Goal: Task Accomplishment & Management: Manage account settings

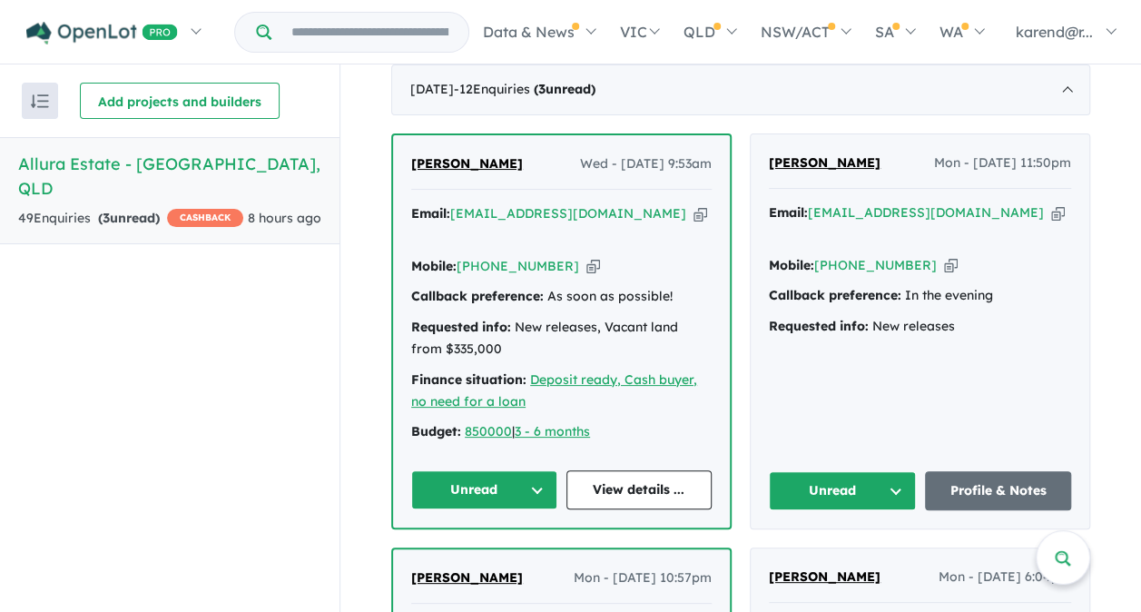
scroll to position [726, 0]
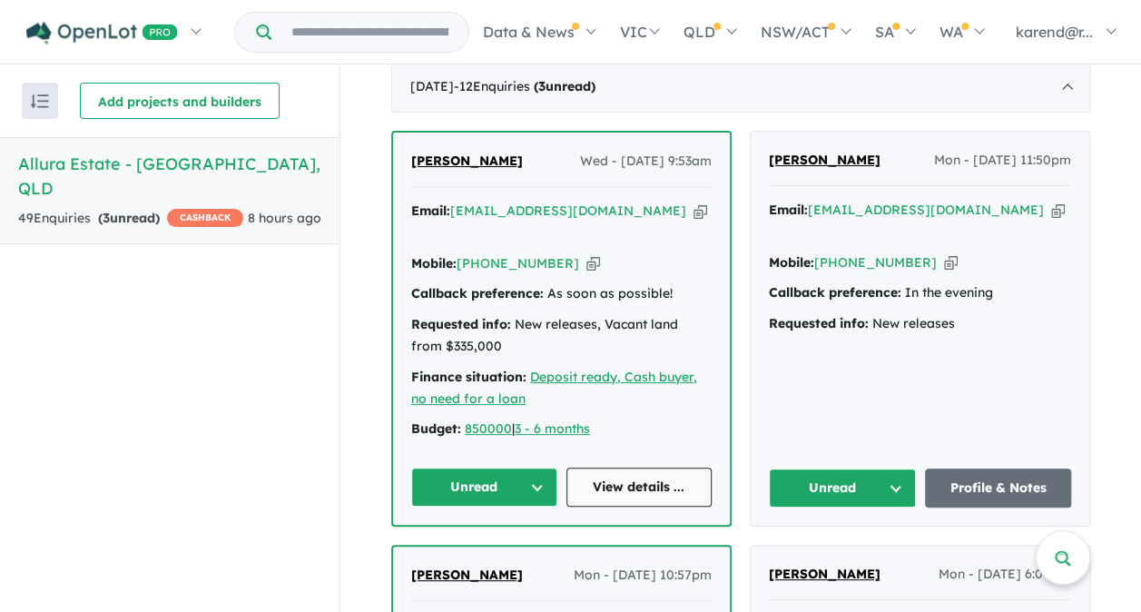
click at [661, 467] on link "View details ..." at bounding box center [639, 486] width 146 height 39
click at [498, 482] on button "Unread" at bounding box center [484, 486] width 146 height 39
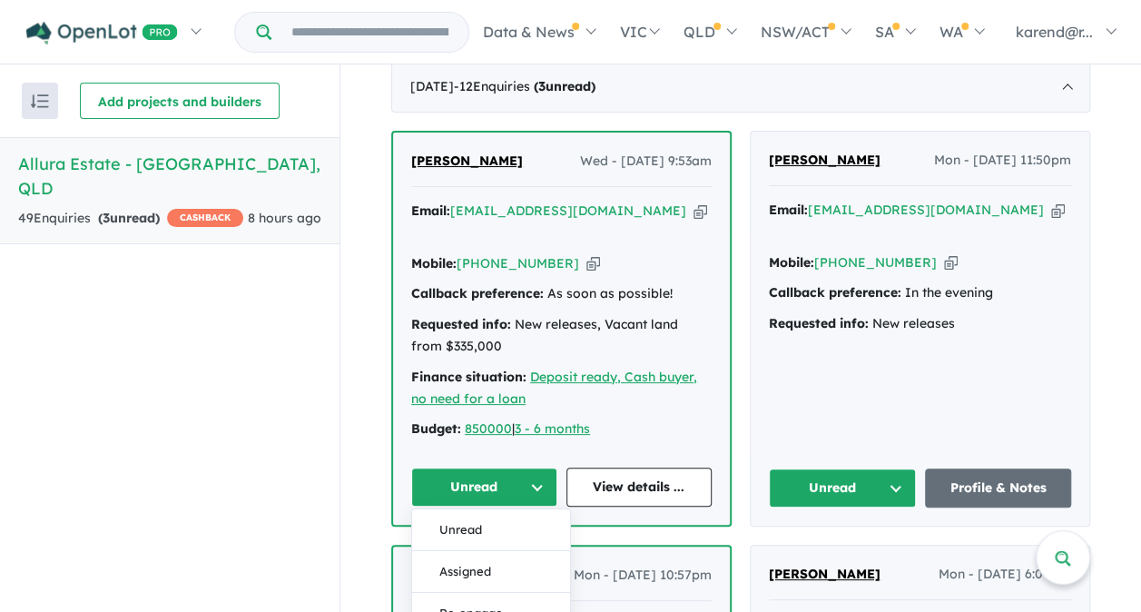
scroll to position [817, 0]
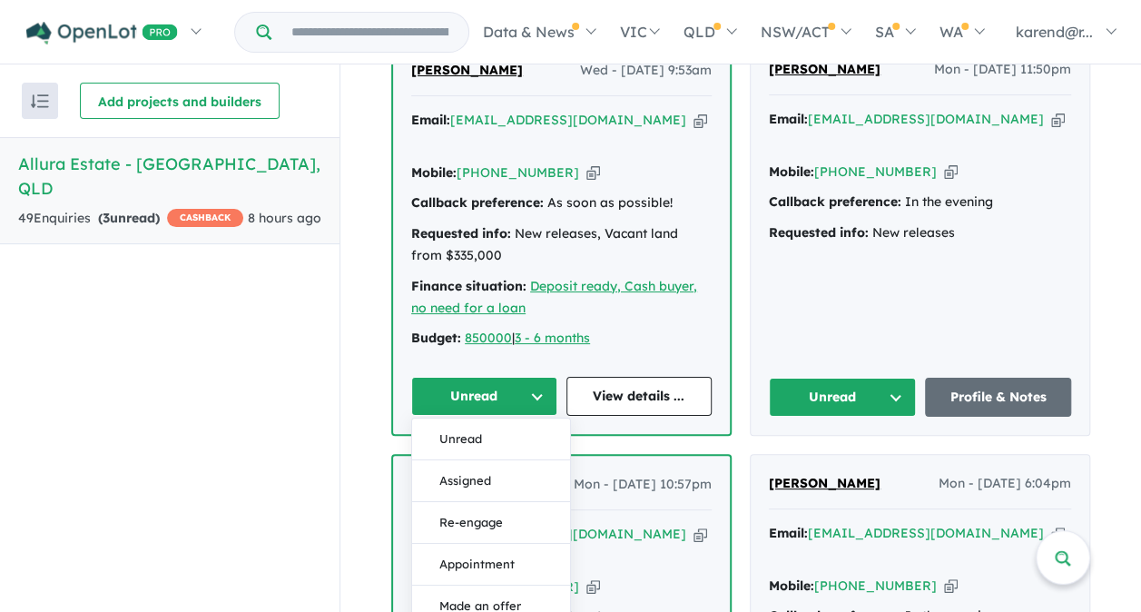
click at [500, 479] on button "Assigned" at bounding box center [491, 481] width 158 height 42
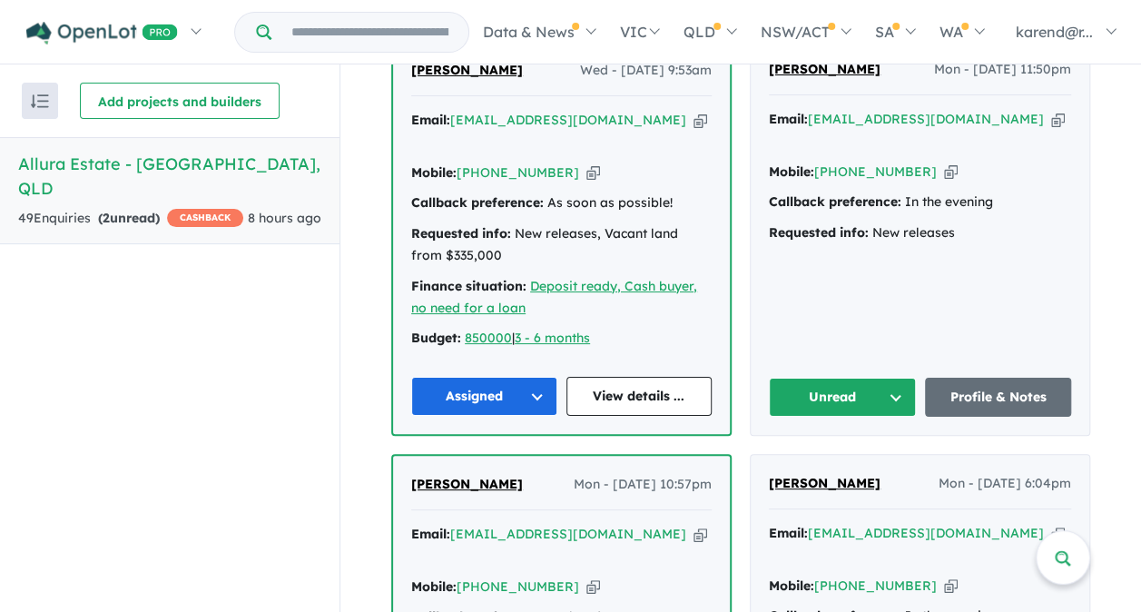
click at [504, 387] on button "Assigned" at bounding box center [484, 396] width 146 height 39
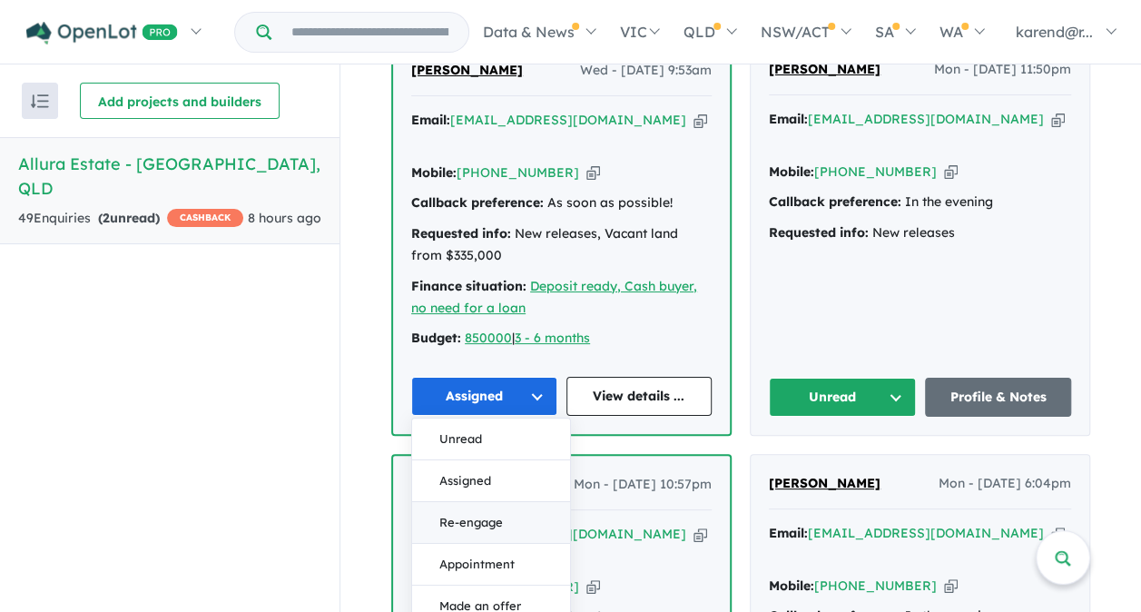
click at [494, 504] on button "Re-engage" at bounding box center [491, 523] width 158 height 42
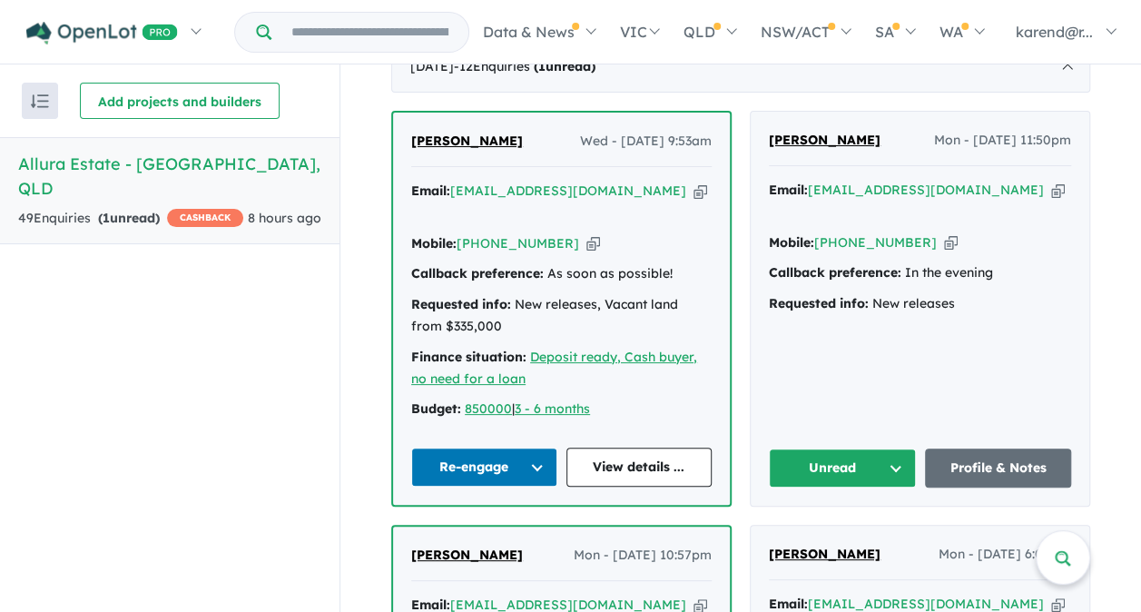
scroll to position [726, 0]
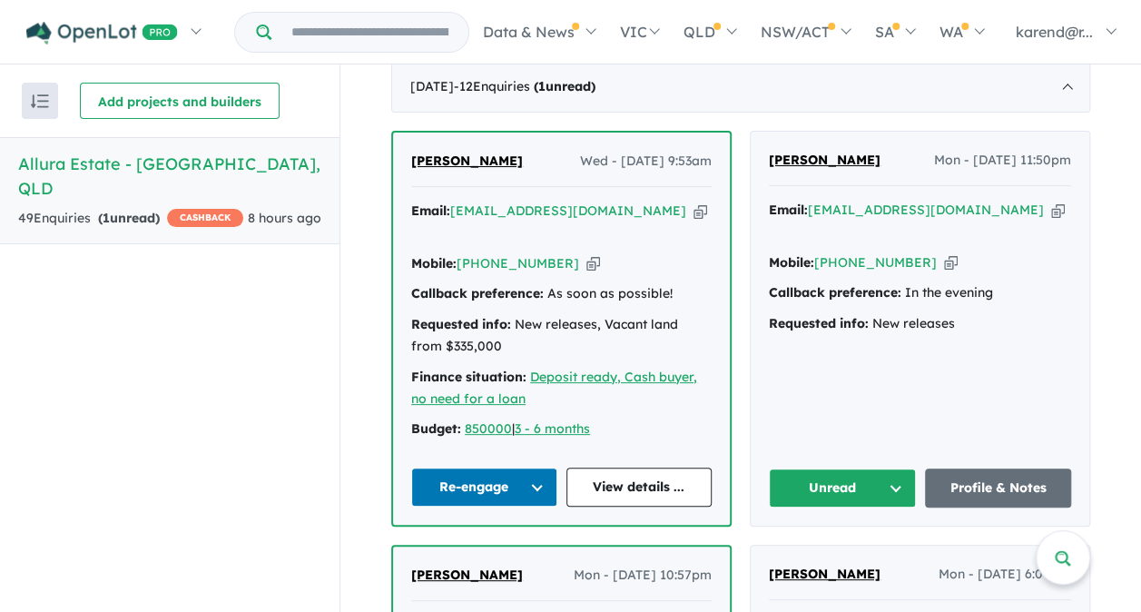
click at [847, 476] on button "Unread" at bounding box center [842, 487] width 147 height 39
click at [861, 565] on button "Assigned" at bounding box center [848, 573] width 158 height 42
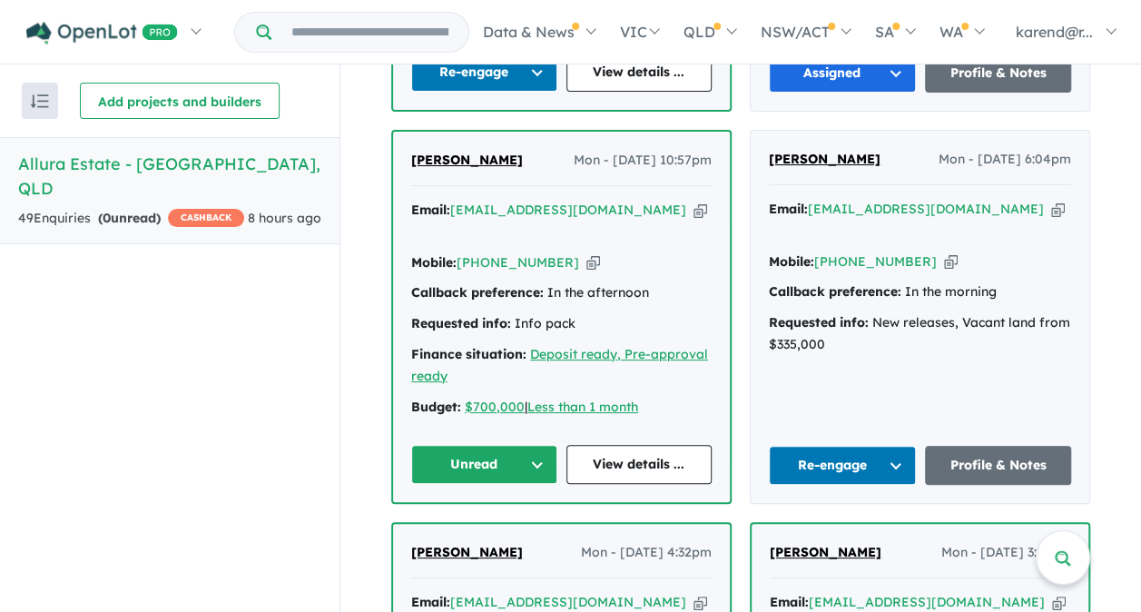
scroll to position [1180, 0]
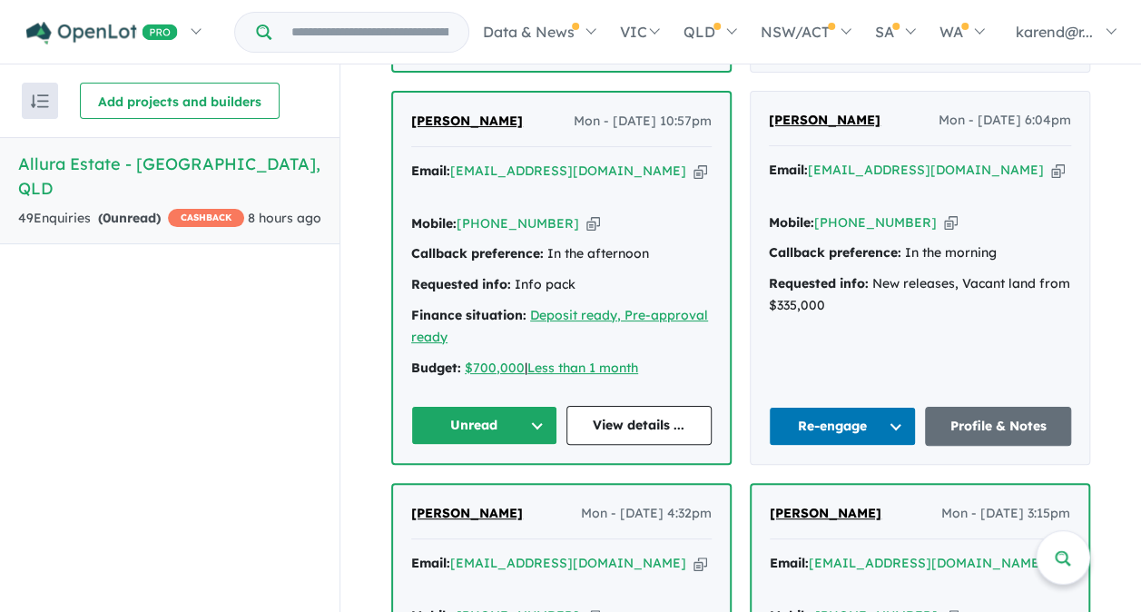
click at [465, 406] on button "Unread" at bounding box center [484, 425] width 146 height 39
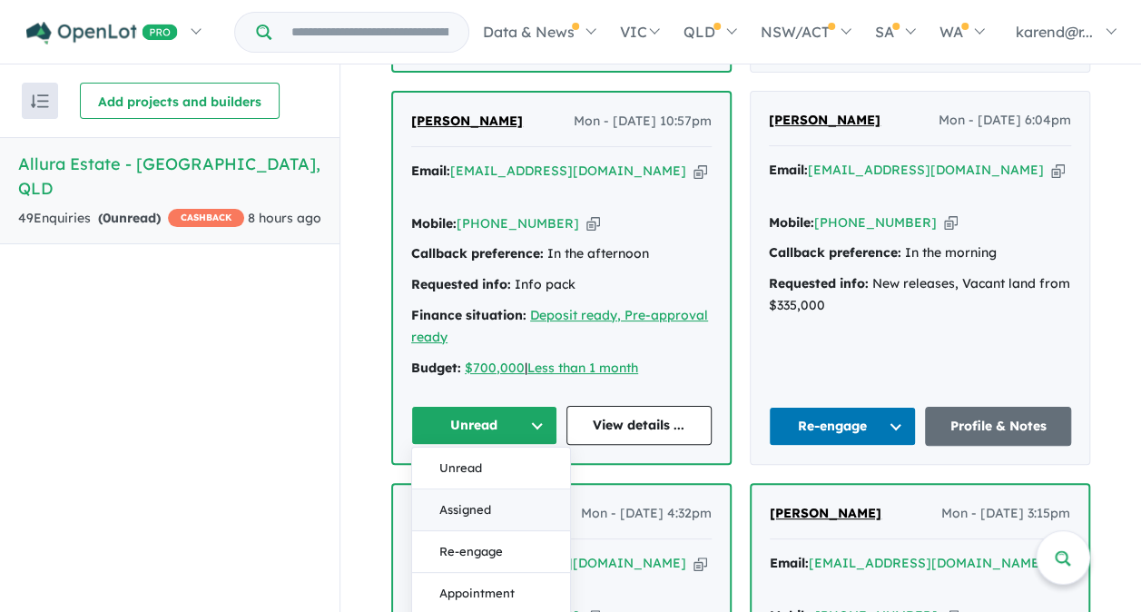
click at [486, 489] on button "Assigned" at bounding box center [491, 510] width 158 height 42
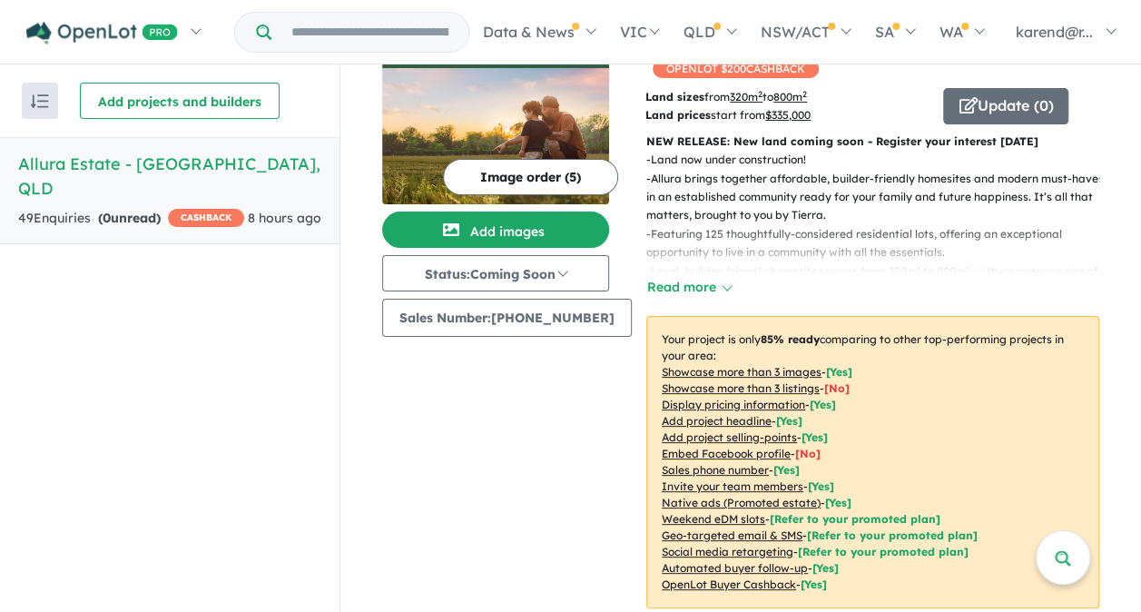
scroll to position [0, 0]
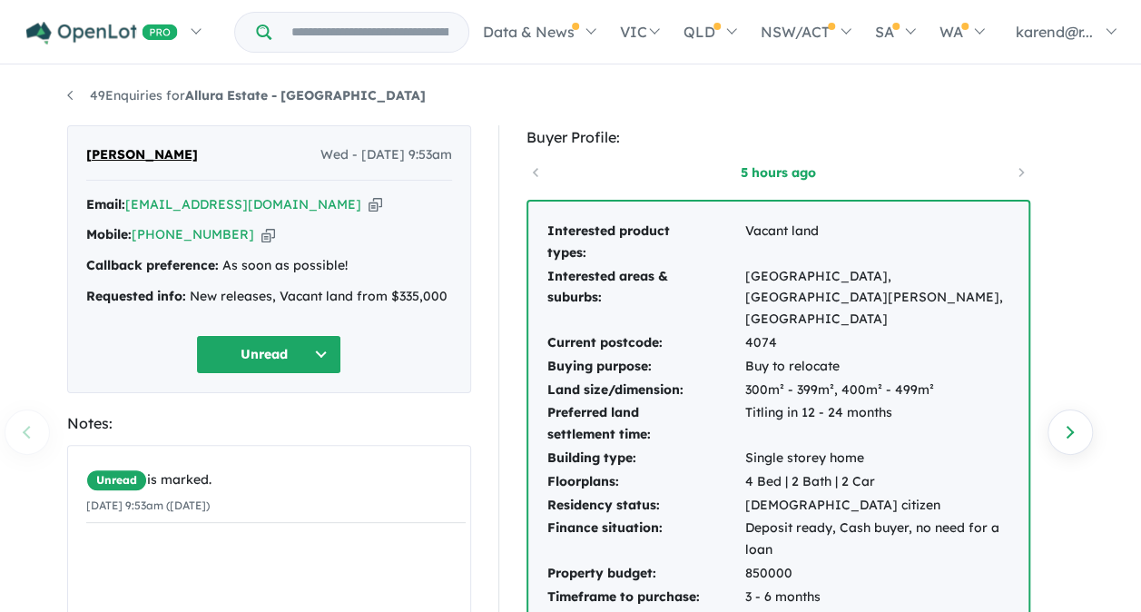
click at [319, 351] on button "Unread" at bounding box center [268, 354] width 145 height 39
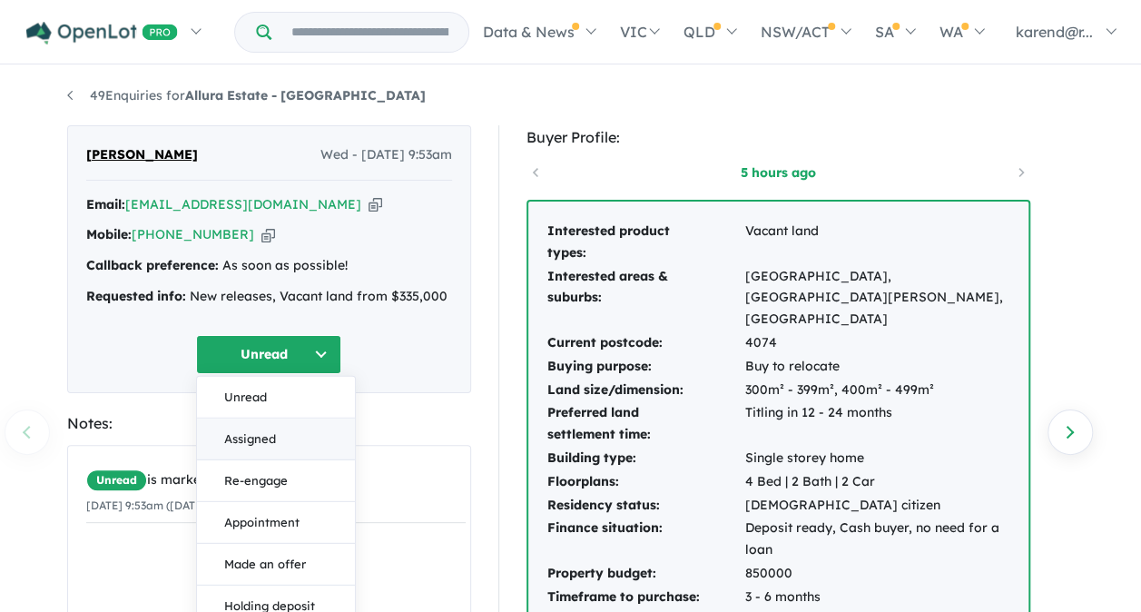
click at [285, 434] on button "Assigned" at bounding box center [276, 438] width 158 height 42
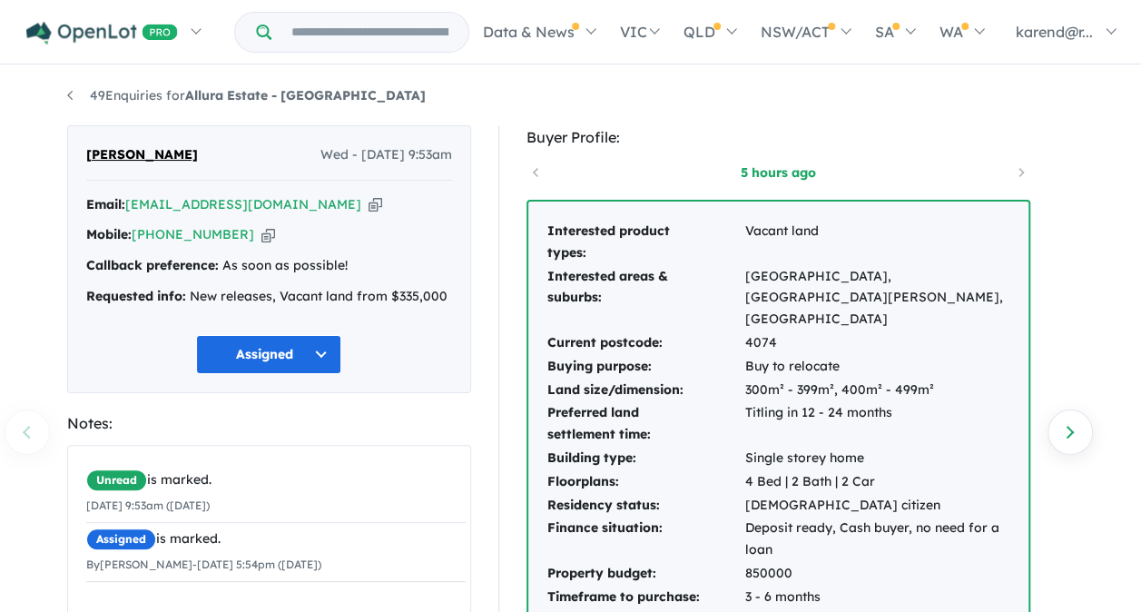
click at [319, 350] on button "Assigned" at bounding box center [268, 354] width 145 height 39
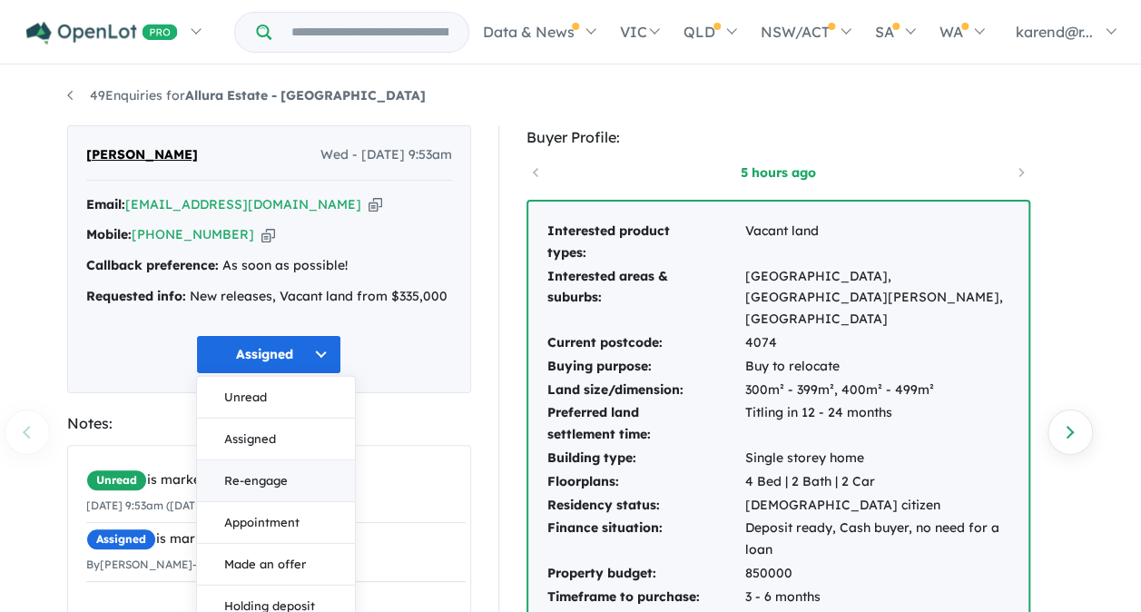
click at [290, 481] on button "Re-engage" at bounding box center [276, 480] width 158 height 42
